Goal: Find specific fact: Find specific fact

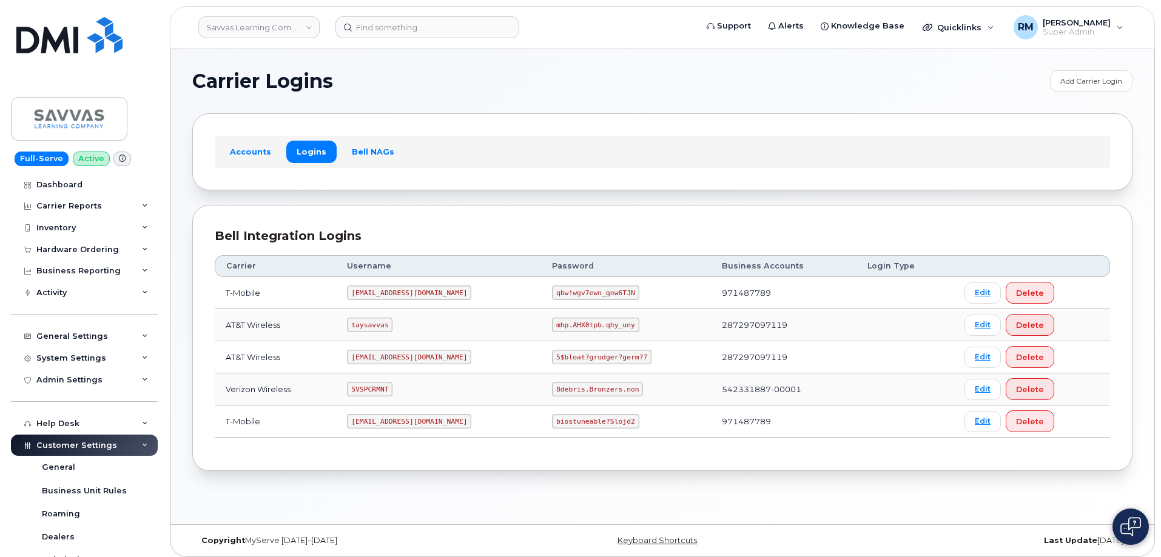
scroll to position [6, 0]
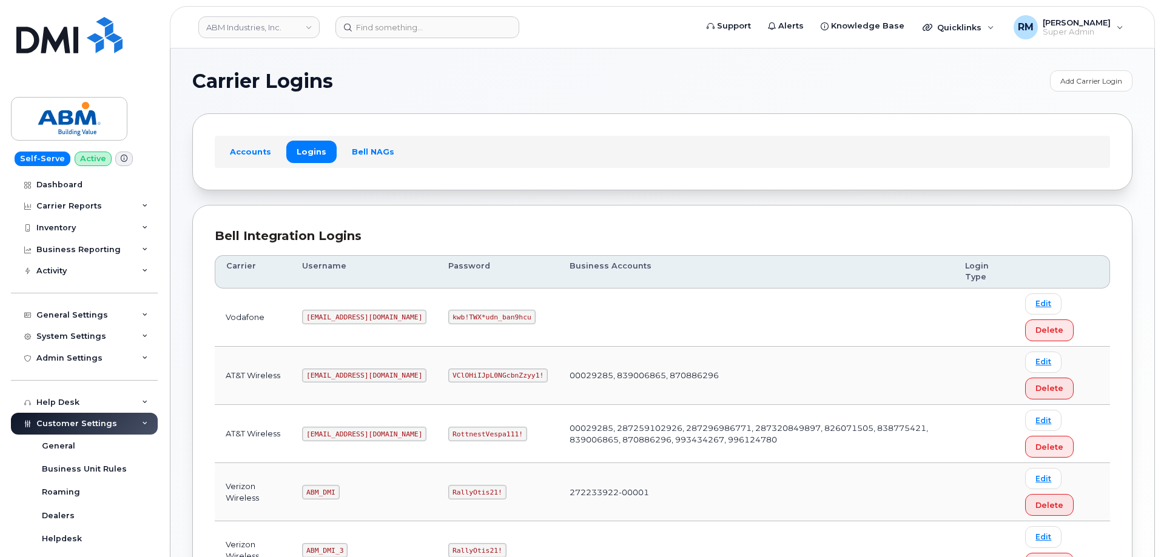
click at [448, 431] on code "RottnestVespa111!" at bounding box center [487, 434] width 79 height 15
click at [448, 432] on code "RottnestVespa111!" at bounding box center [487, 434] width 79 height 15
copy code "RottnestVespa111"
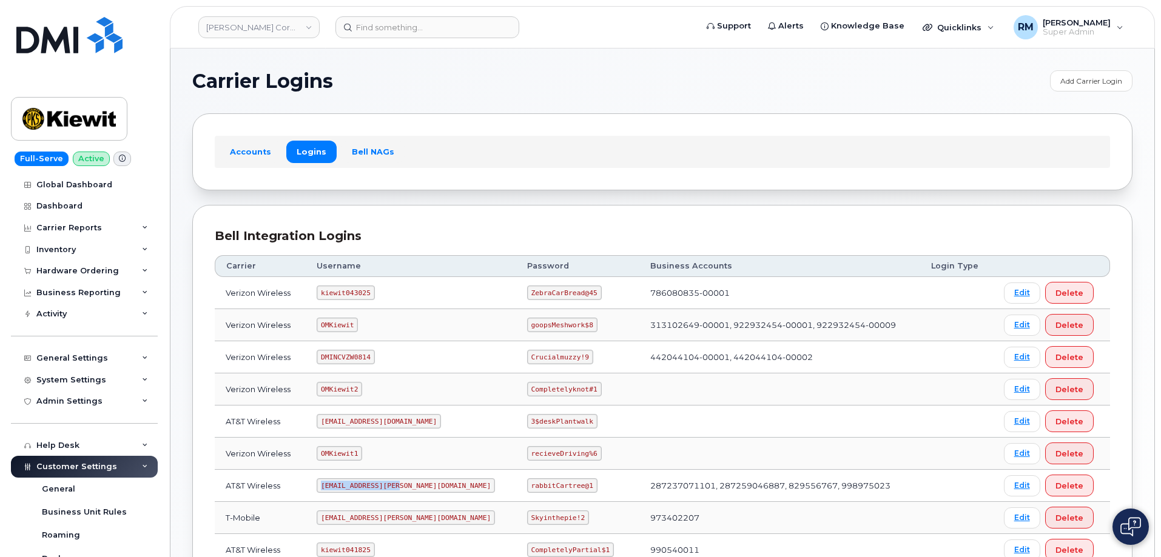
drag, startPoint x: 326, startPoint y: 486, endPoint x: 405, endPoint y: 486, distance: 78.9
click at [405, 486] on td "ms-kiewit@dminc.com" at bounding box center [411, 486] width 210 height 32
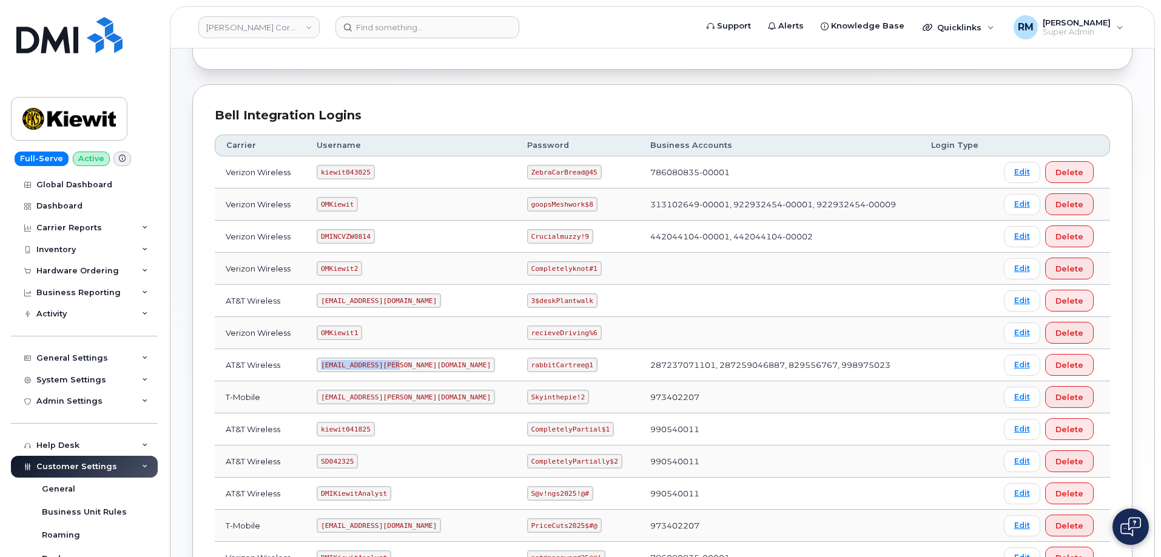
scroll to position [121, 0]
click at [337, 465] on code "SD042325" at bounding box center [337, 461] width 41 height 15
copy code "SD042325"
drag, startPoint x: 493, startPoint y: 463, endPoint x: 578, endPoint y: 456, distance: 85.3
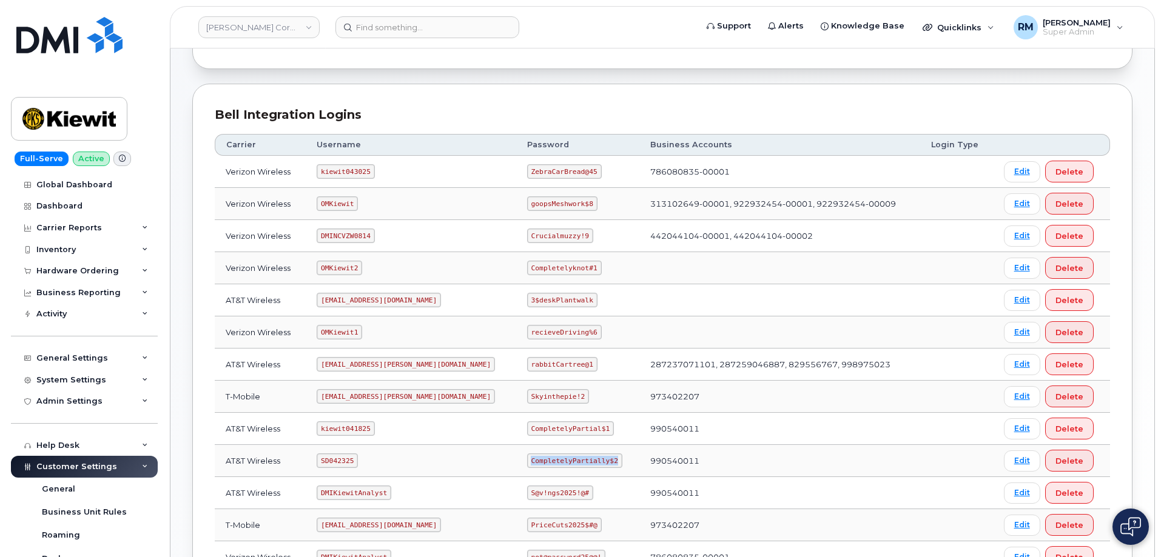
click at [578, 456] on td "CompletelyPartially$2" at bounding box center [577, 461] width 123 height 32
copy code "CompletelyPartially$2"
click at [106, 380] on div "System Settings" at bounding box center [84, 380] width 147 height 22
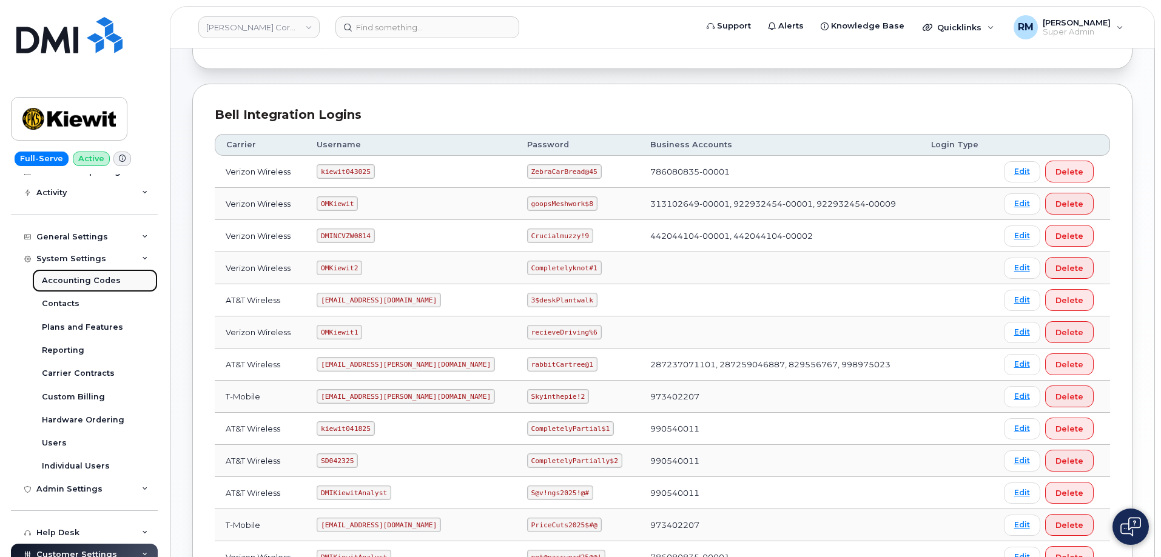
click at [79, 284] on div "Accounting Codes" at bounding box center [81, 280] width 79 height 11
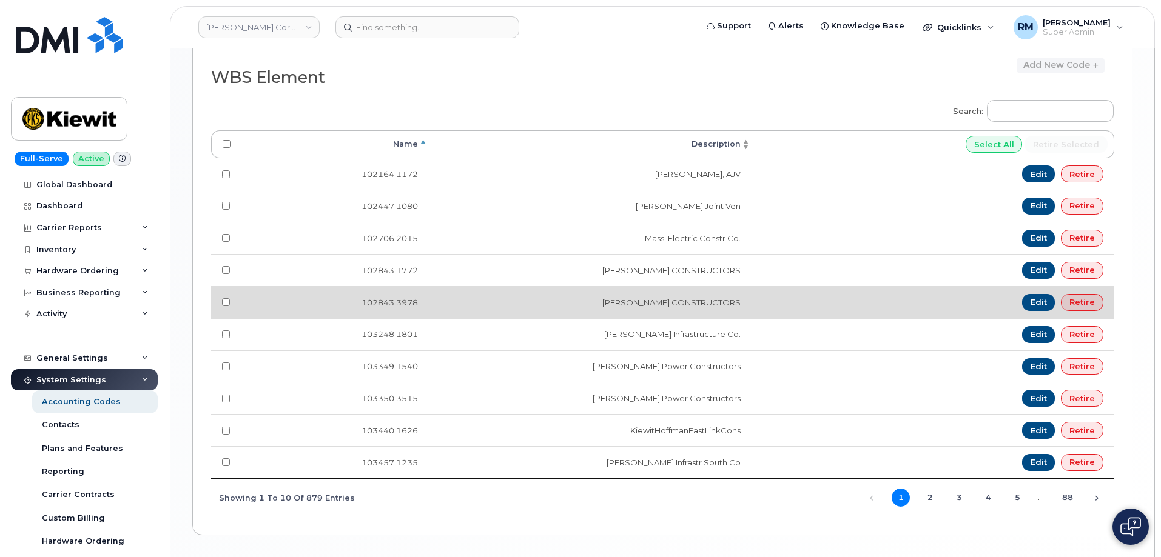
scroll to position [888, 0]
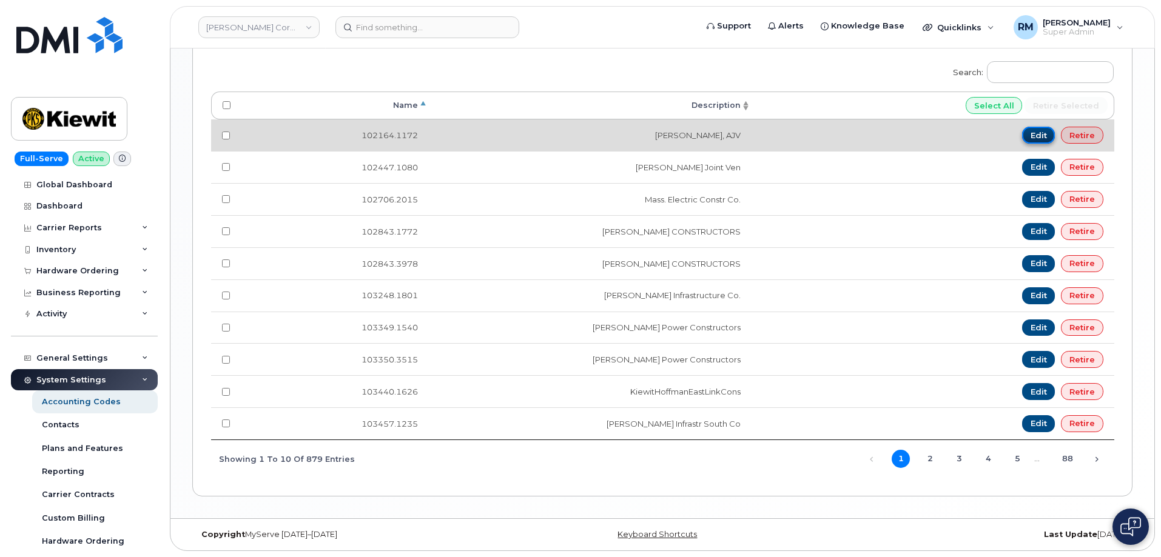
click at [1040, 138] on link "Edit" at bounding box center [1038, 135] width 33 height 17
